Goal: Register for event/course

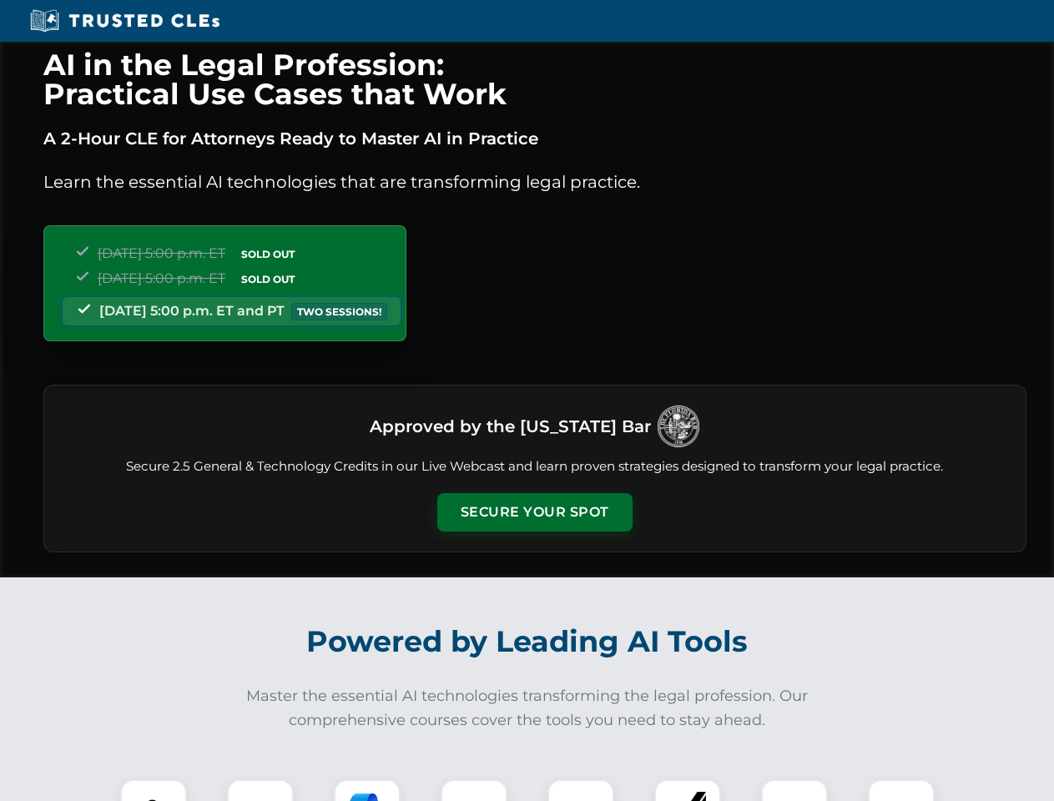
click at [534, 513] on button "Secure Your Spot" at bounding box center [534, 512] width 195 height 38
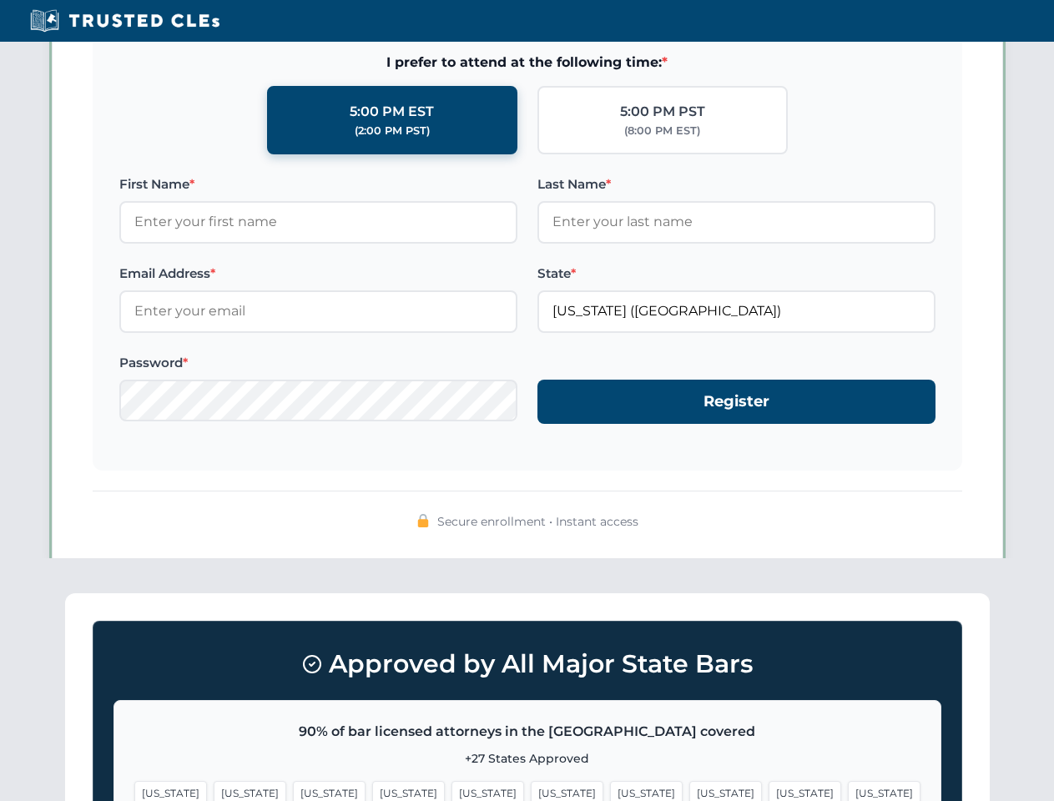
click at [610, 791] on span "[US_STATE]" at bounding box center [646, 793] width 73 height 24
click at [769, 791] on span "[US_STATE]" at bounding box center [805, 793] width 73 height 24
